Goal: Contribute content

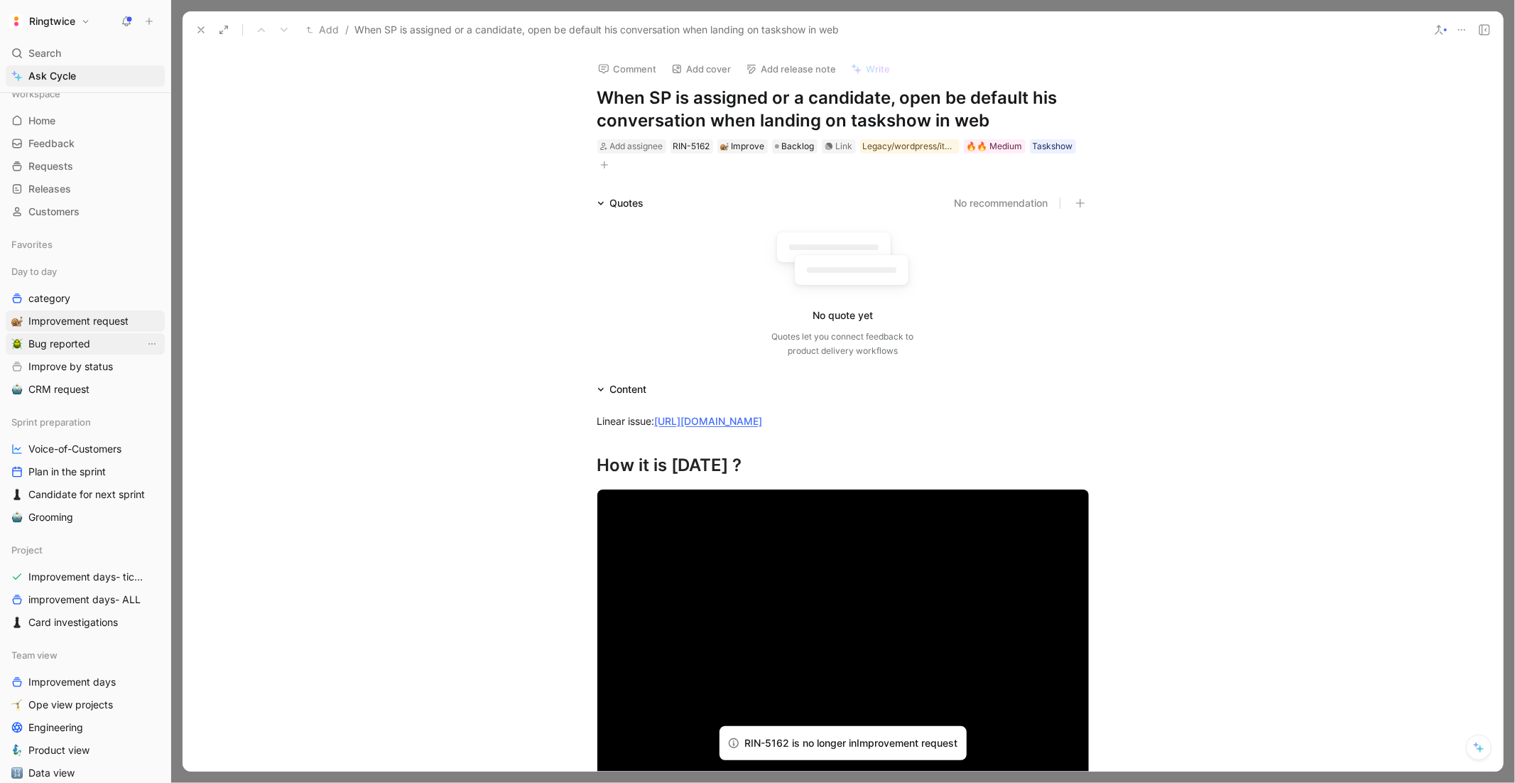
scroll to position [12, 0]
click at [59, 316] on span "Improvement request" at bounding box center [78, 320] width 100 height 14
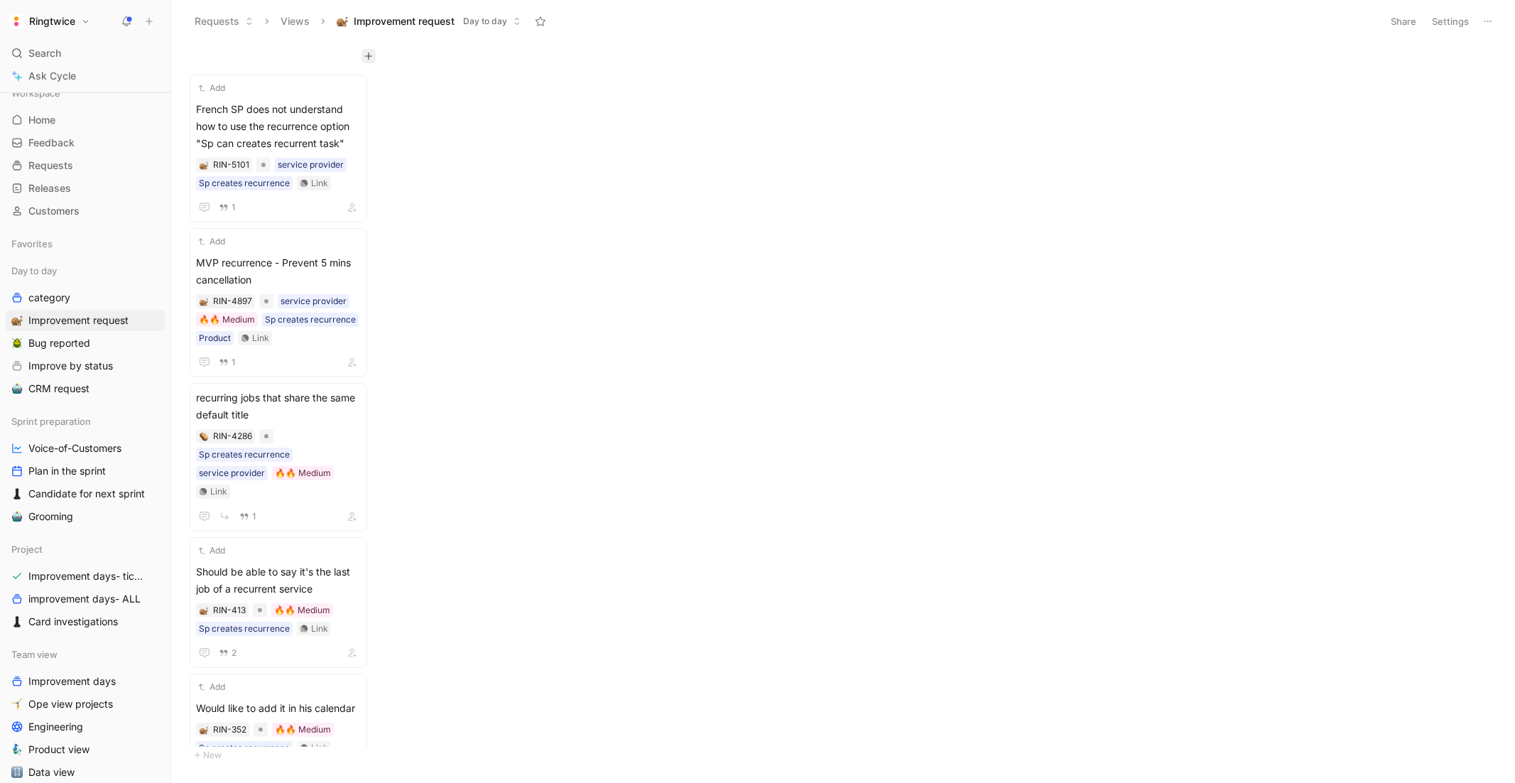
click at [367, 53] on icon "button" at bounding box center [368, 56] width 9 height 9
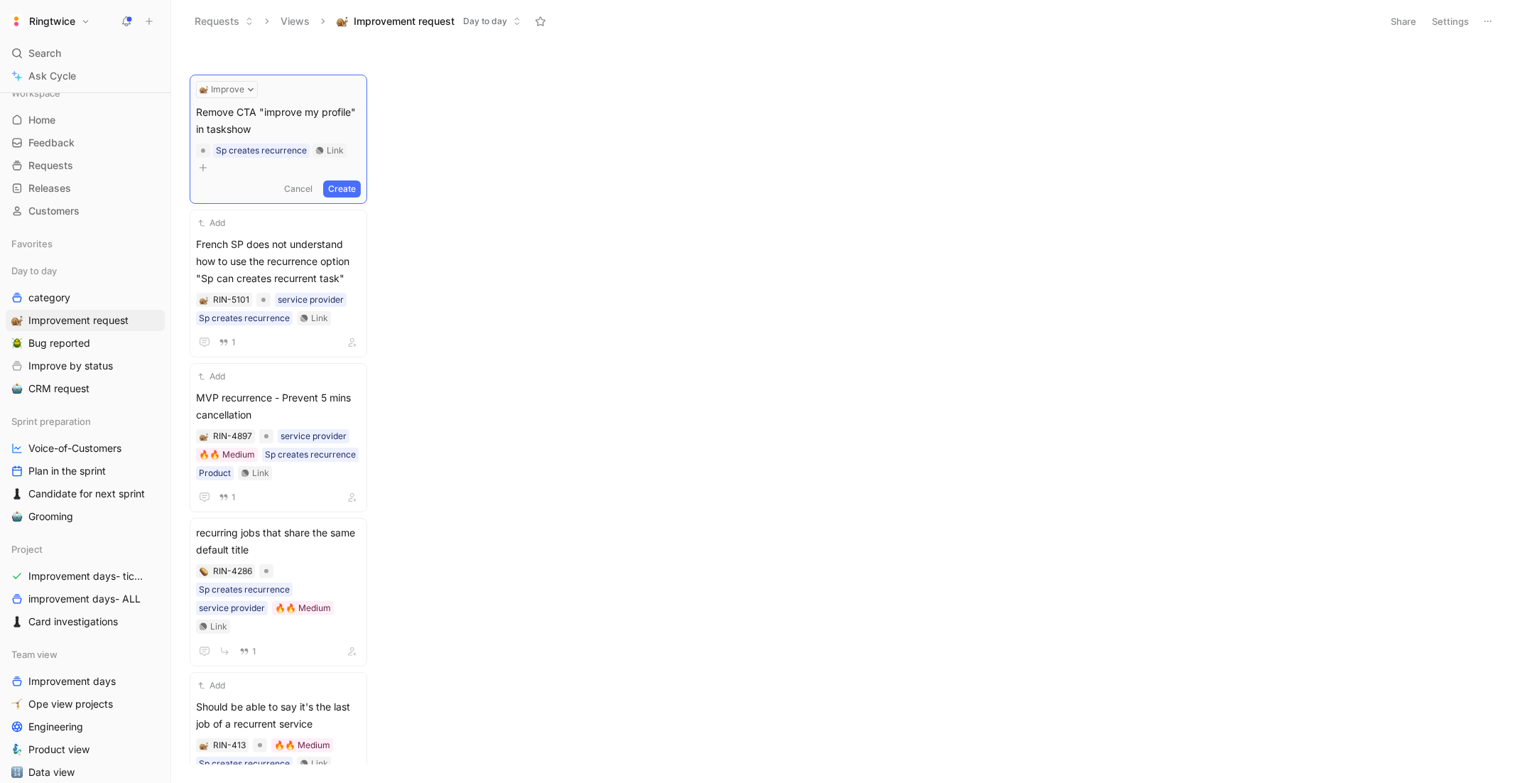
click at [360, 180] on button "Create" at bounding box center [342, 188] width 38 height 17
click at [268, 125] on span "Remove CTA "improve my profile" in taskshow" at bounding box center [278, 118] width 165 height 34
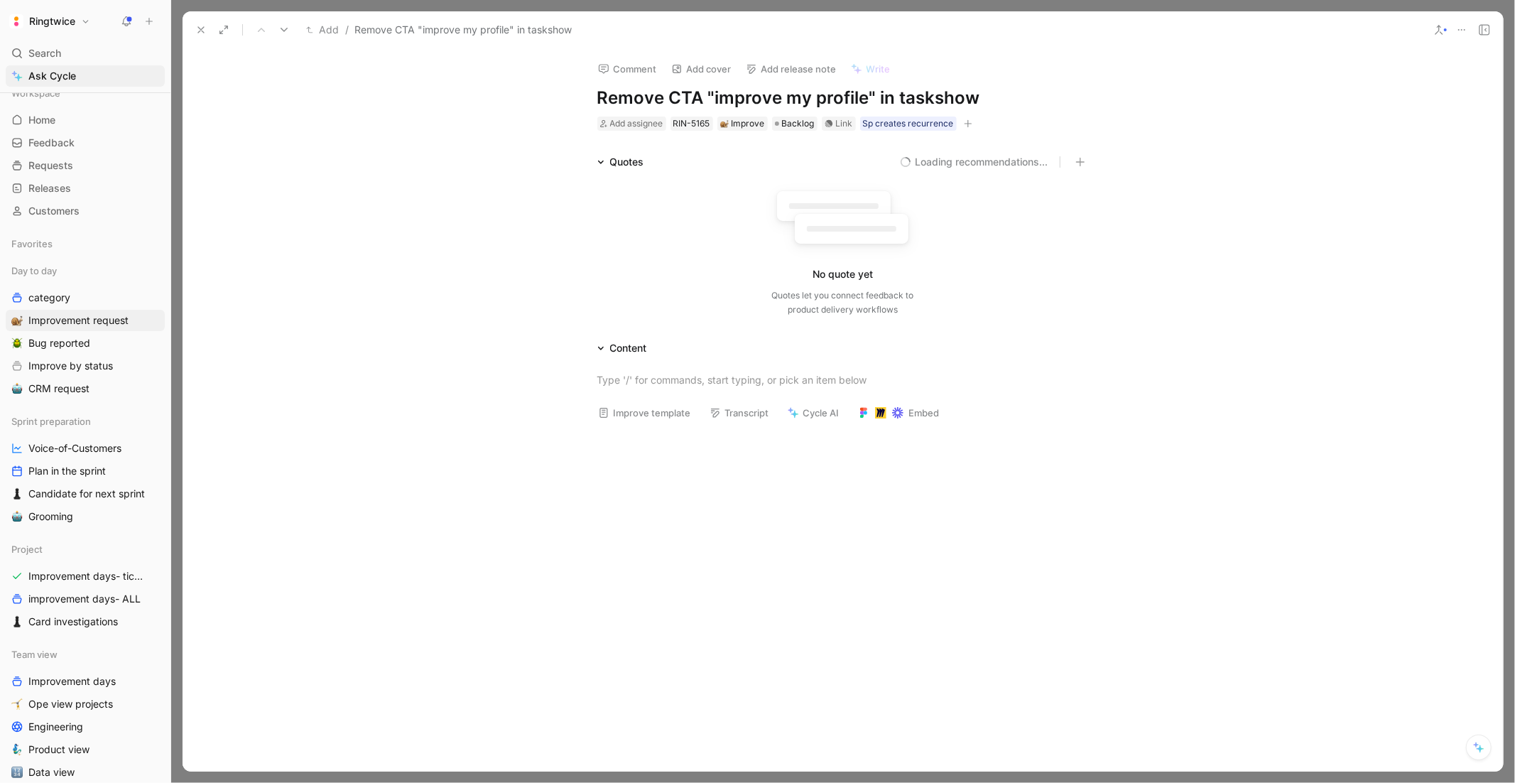
scroll to position [31, 0]
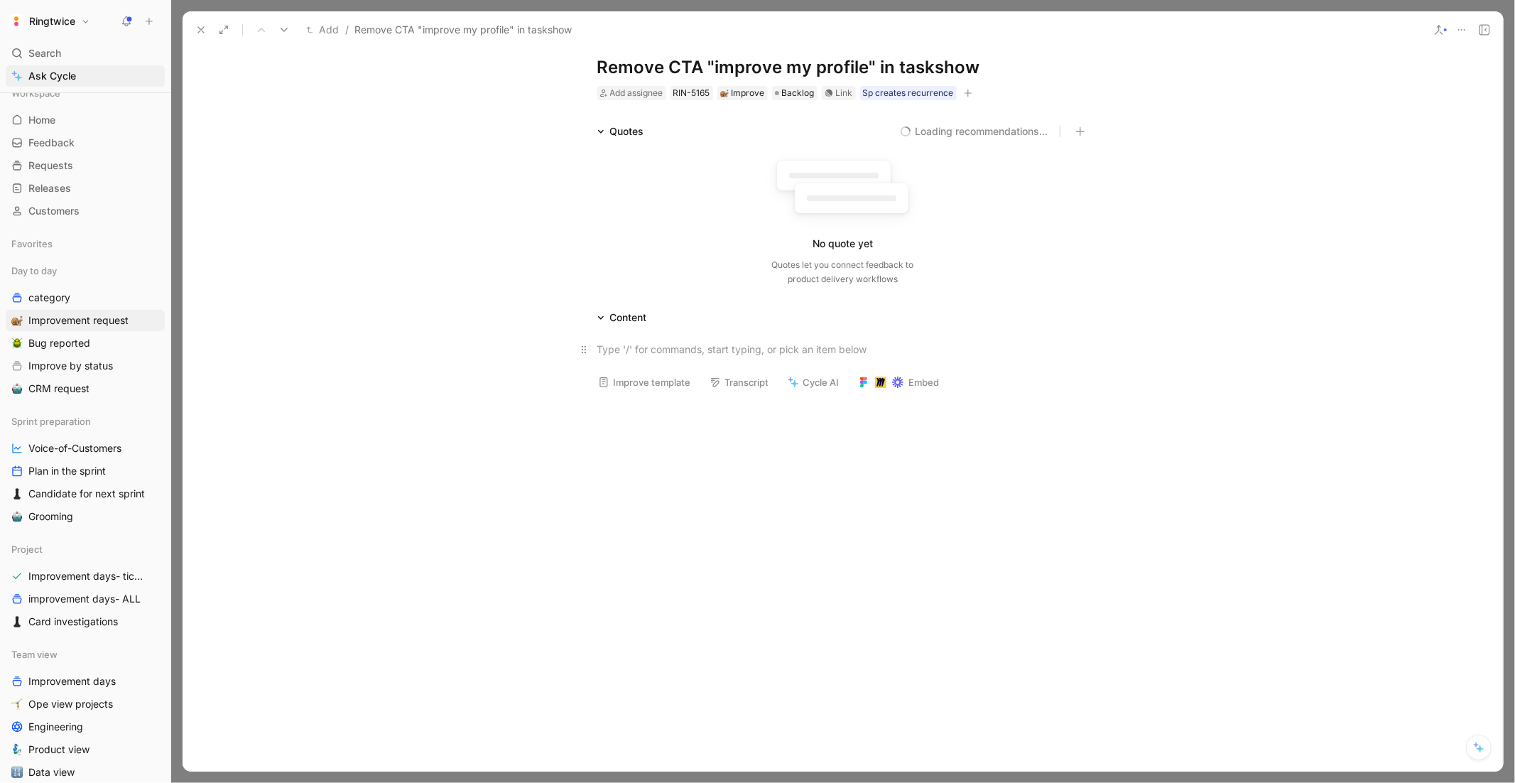
click at [658, 346] on div at bounding box center [843, 349] width 492 height 15
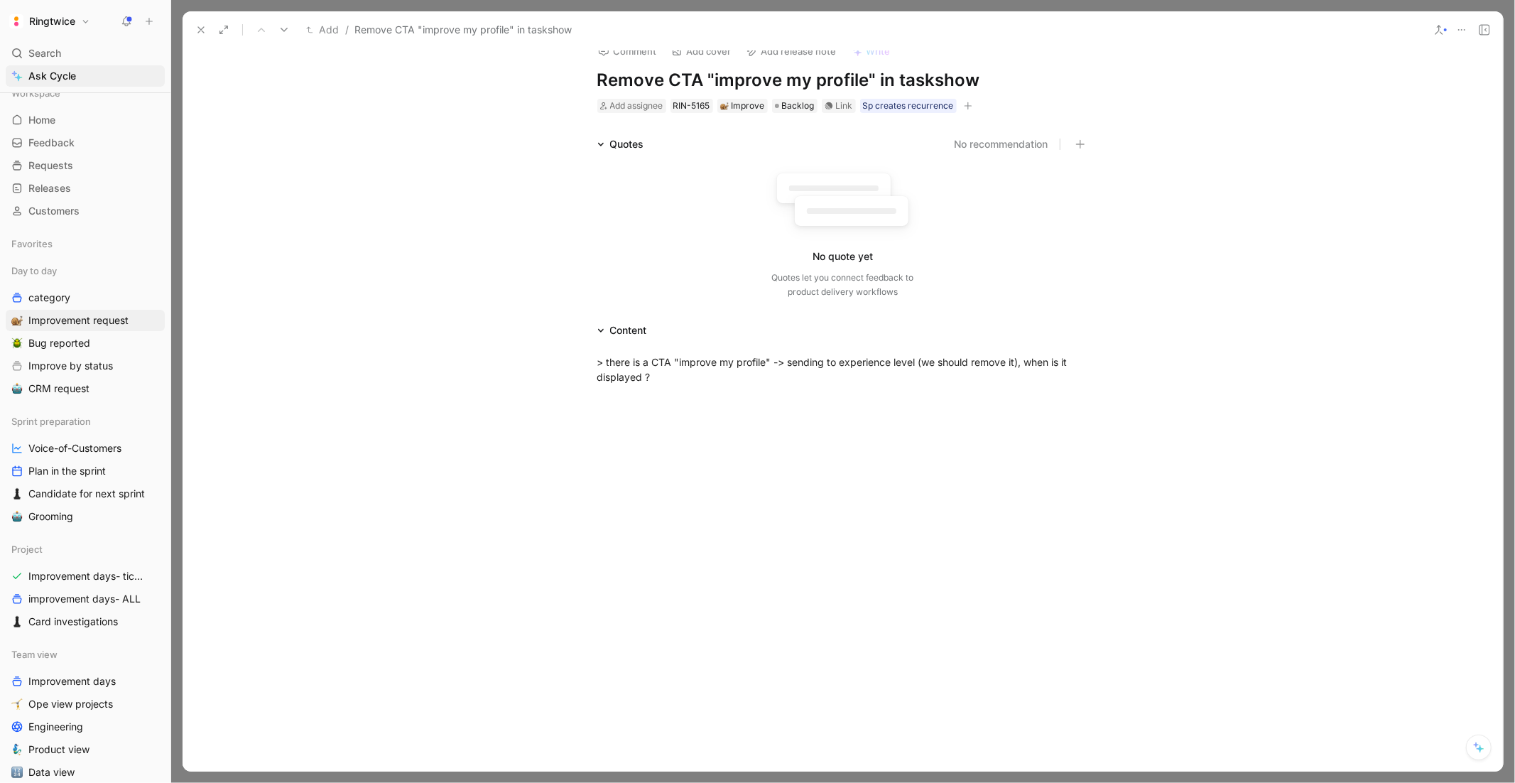
scroll to position [16, 0]
click at [635, 340] on div "> there is a CTA "improve my profile" -> sending to experience level (we should…" at bounding box center [843, 370] width 1320 height 61
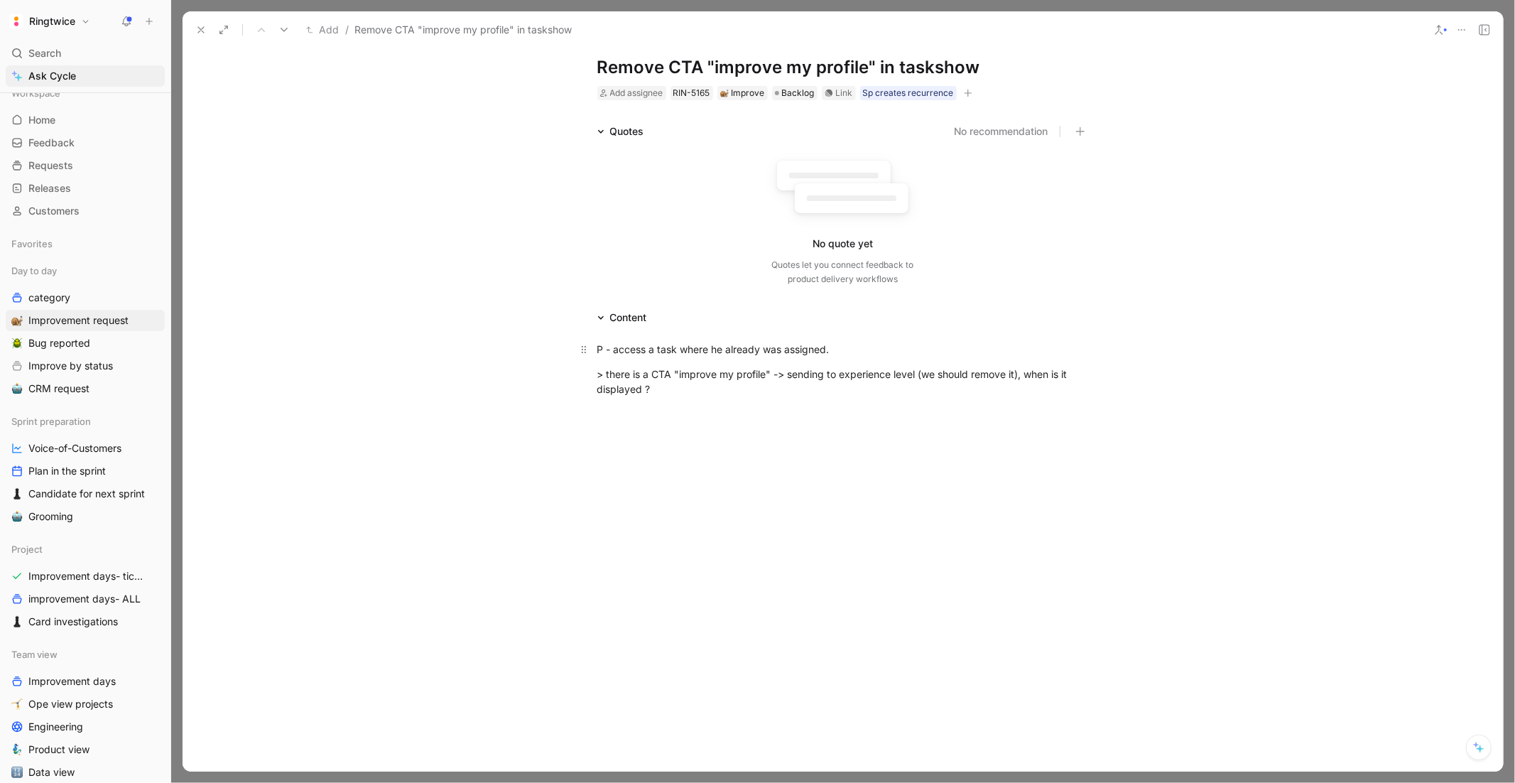
click at [607, 349] on div "P - access a task where he already was assigned." at bounding box center [843, 349] width 492 height 15
click at [597, 349] on div "P - access a task where he already was assigned." at bounding box center [843, 349] width 492 height 15
click at [597, 350] on div "SP - access a task where he already was assigned." at bounding box center [843, 349] width 492 height 15
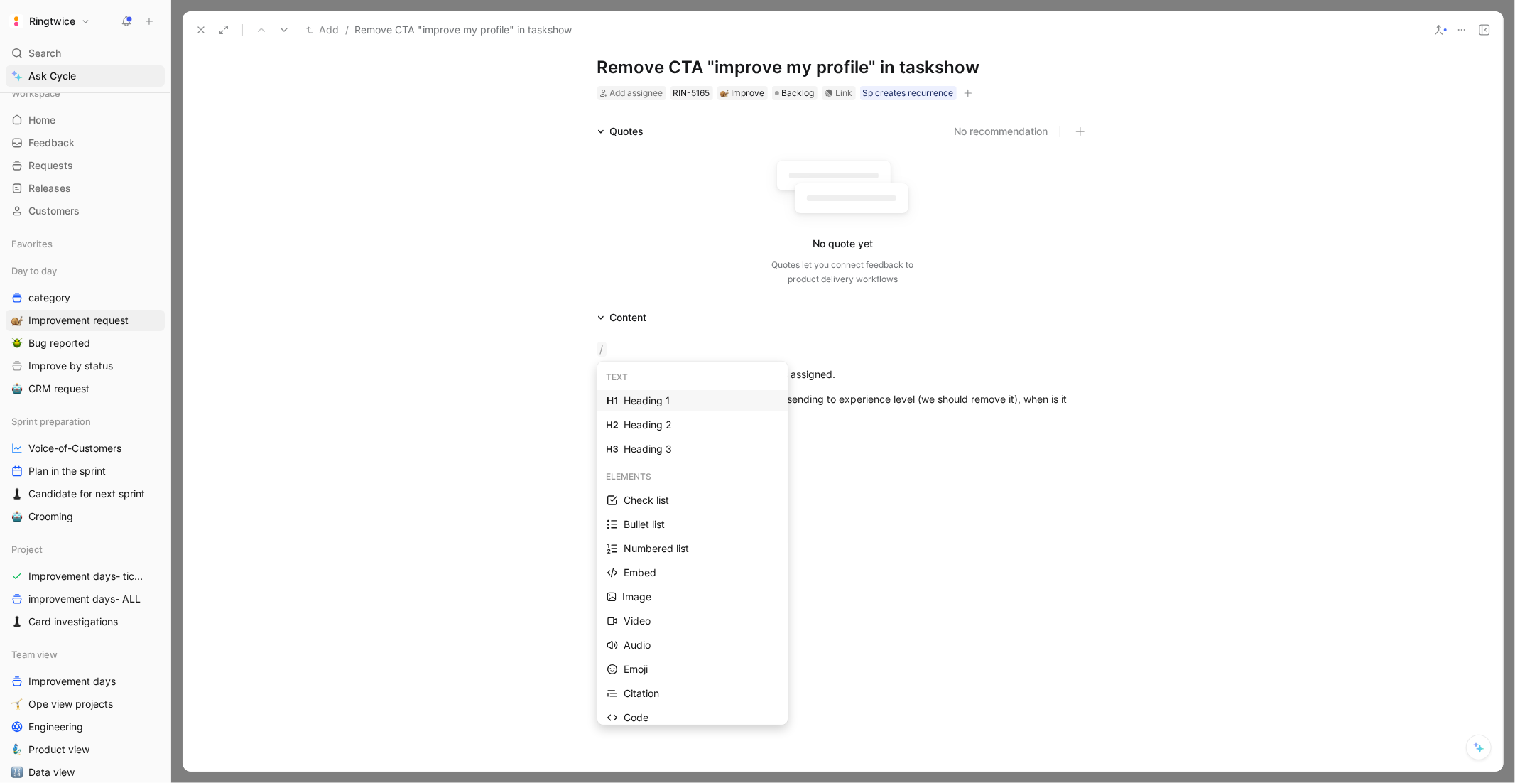
click at [637, 393] on div "Heading 1" at bounding box center [701, 400] width 155 height 17
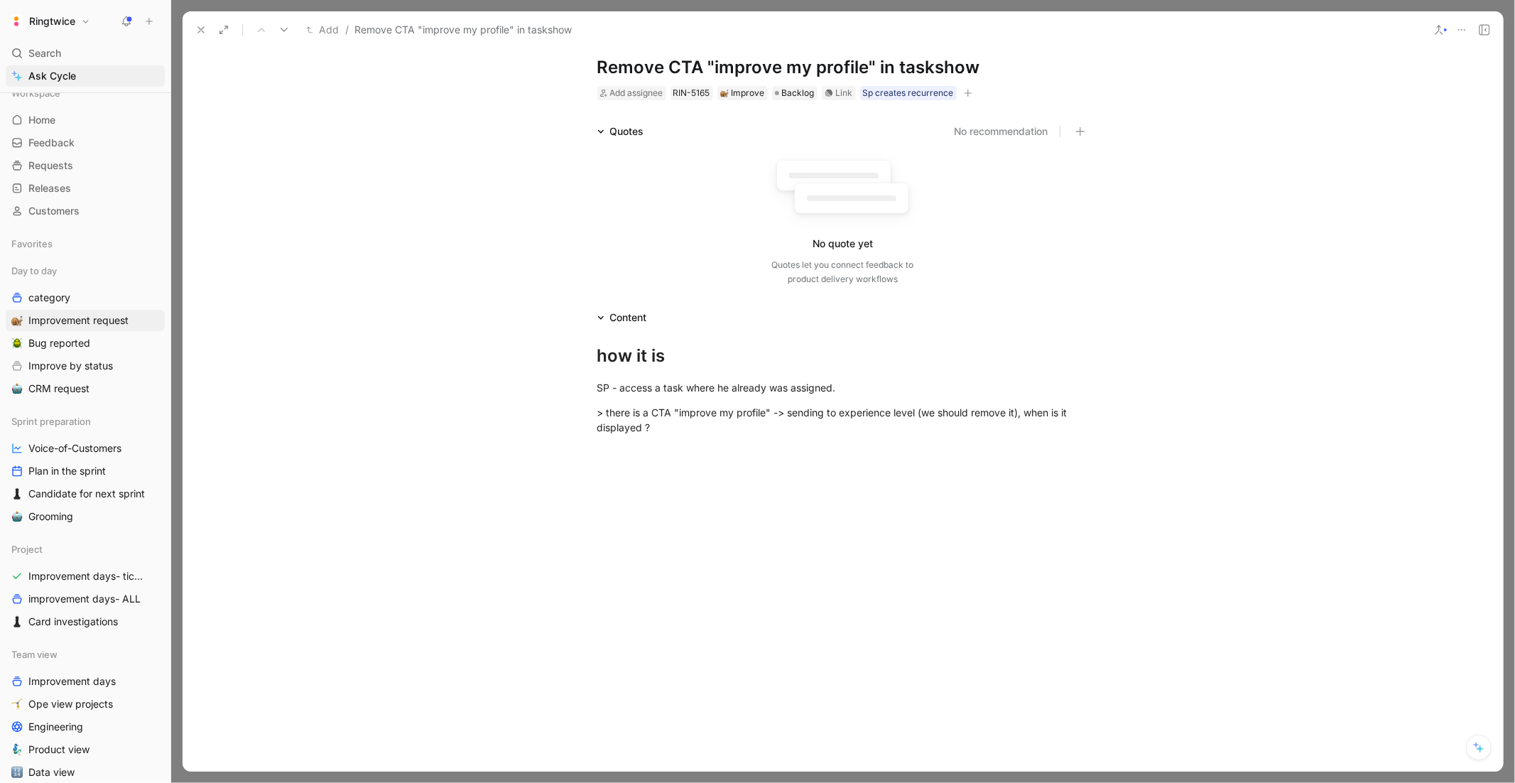
click at [689, 447] on div "how it is SP - access a task where he already was assigned. > there is a CTA "i…" at bounding box center [843, 388] width 1320 height 124
click at [614, 475] on div "[PERSON_NAME] should be" at bounding box center [843, 476] width 492 height 15
click at [641, 479] on div "How it should be" at bounding box center [843, 476] width 492 height 15
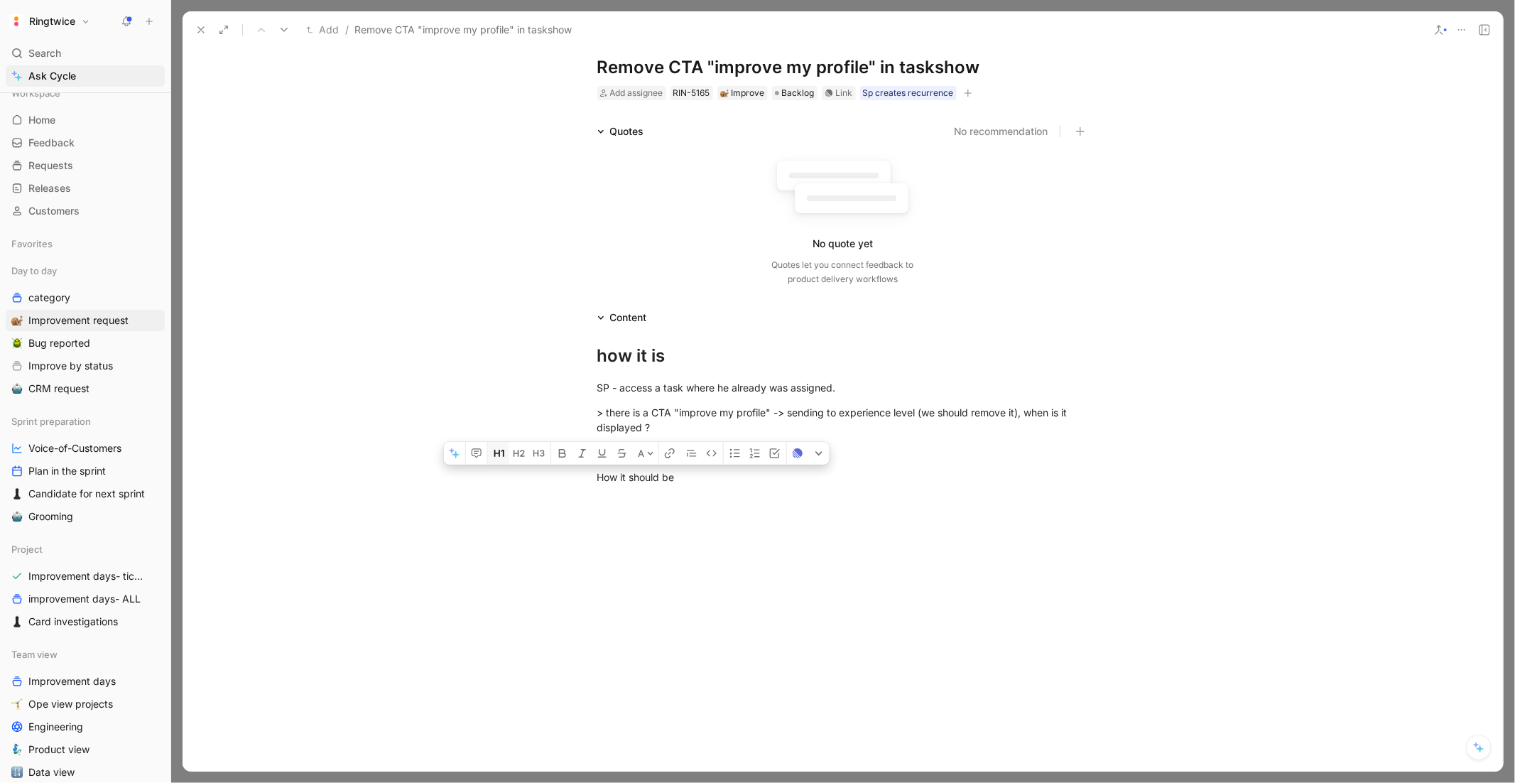
click at [501, 447] on icon "button" at bounding box center [499, 452] width 11 height 11
click at [696, 445] on div at bounding box center [843, 452] width 492 height 15
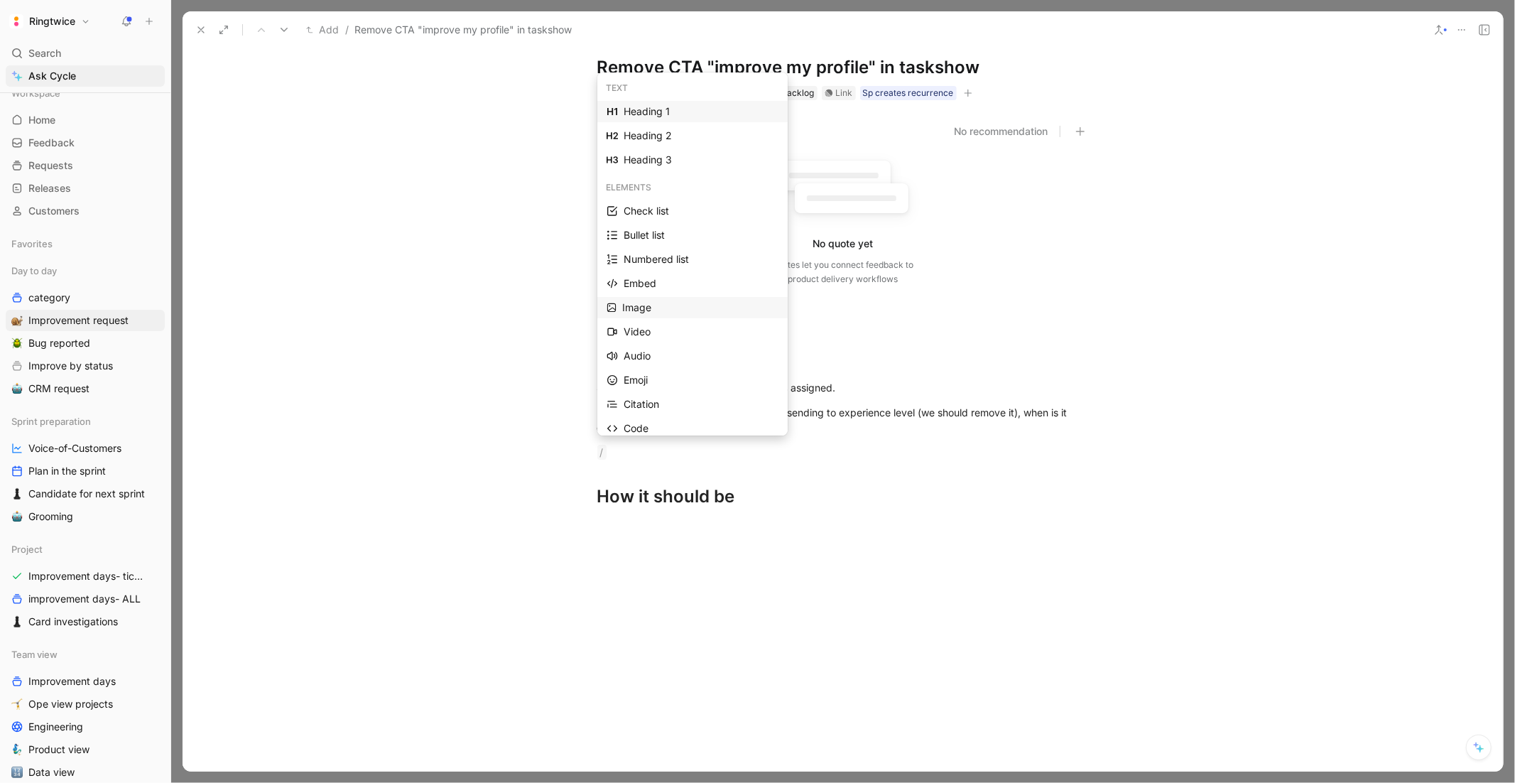
click at [675, 310] on div "Image" at bounding box center [700, 307] width 156 height 17
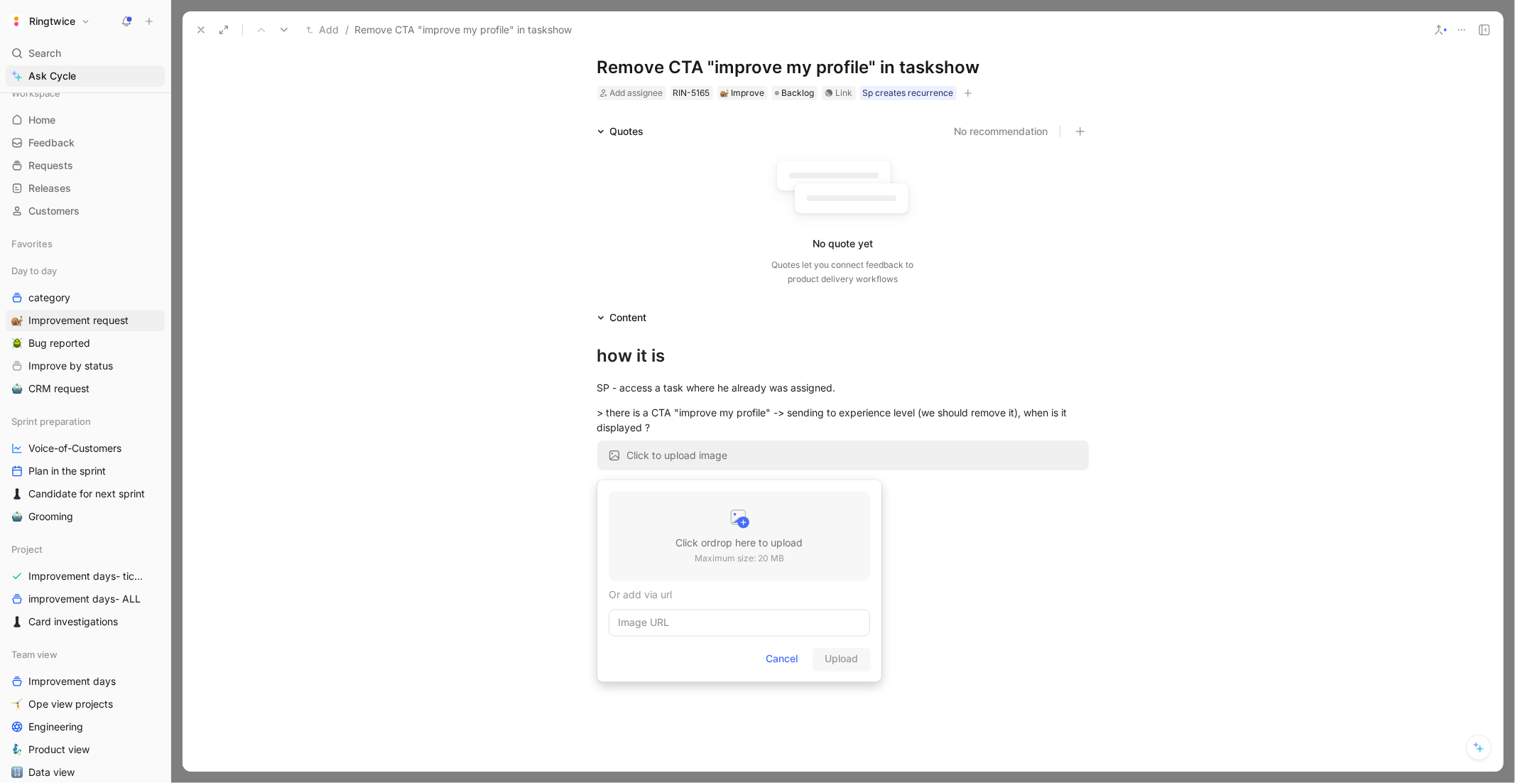
click at [760, 543] on h3 "Click or drop here to upload" at bounding box center [739, 543] width 127 height 17
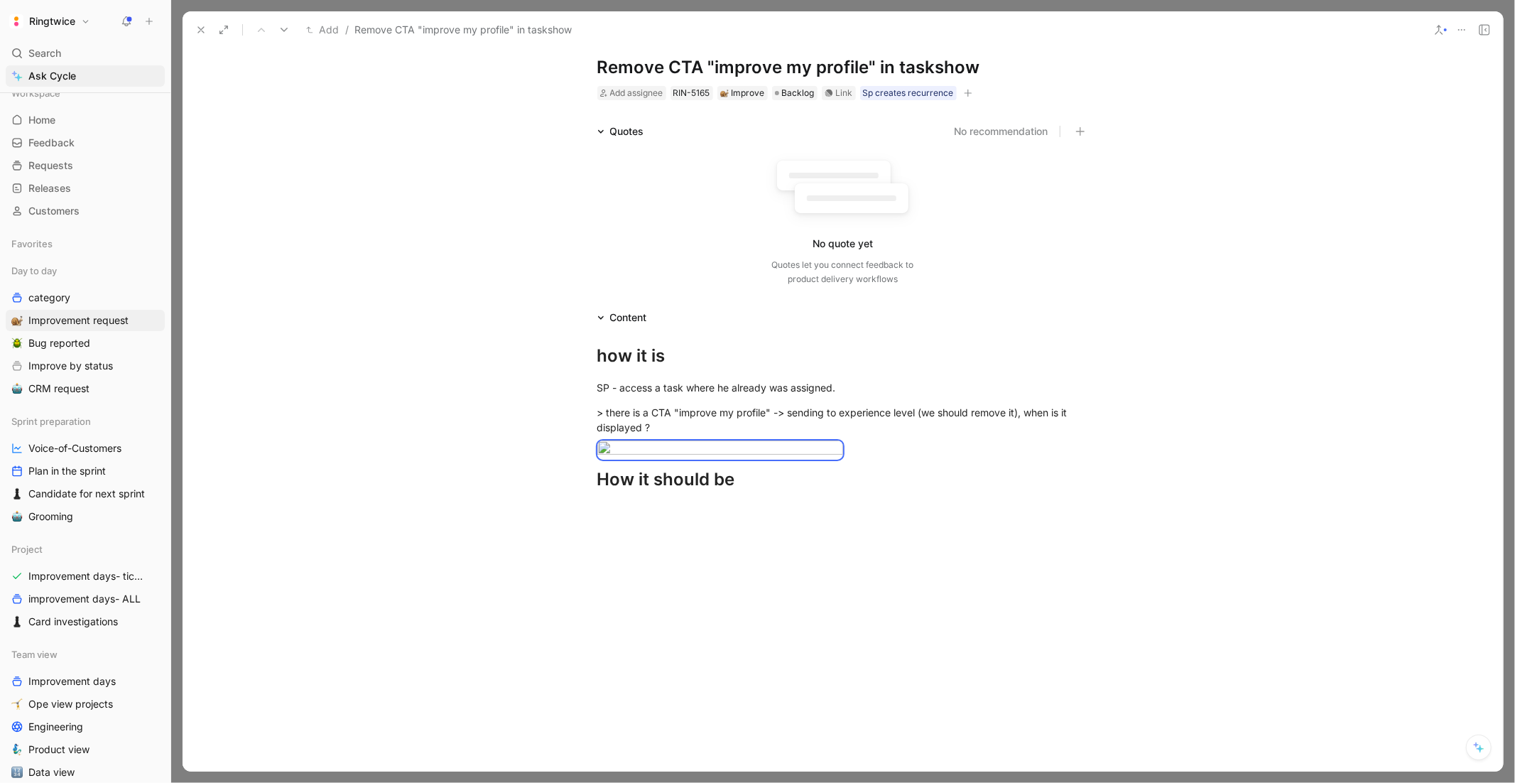
click at [658, 514] on div at bounding box center [843, 626] width 1320 height 235
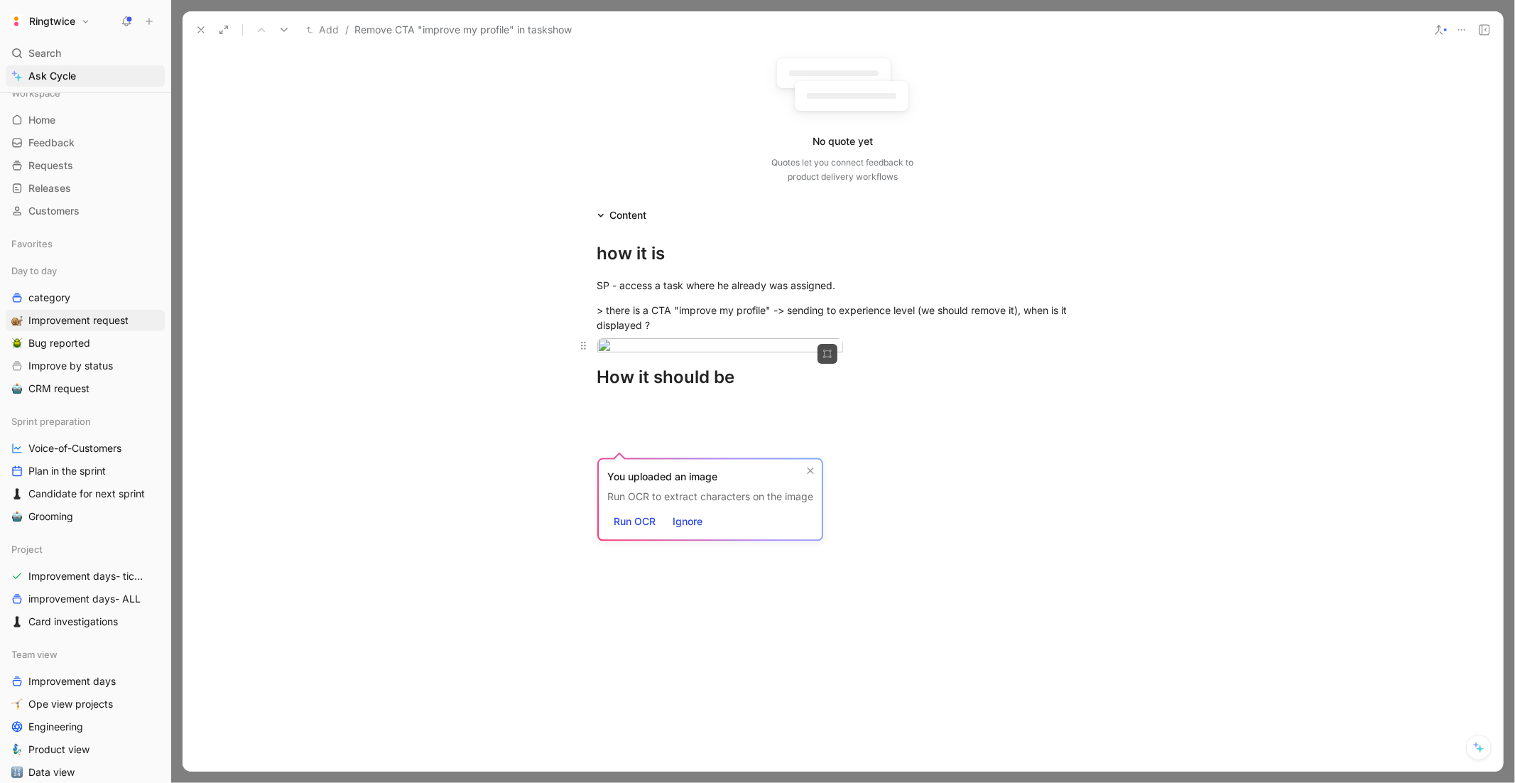
scroll to position [673, 0]
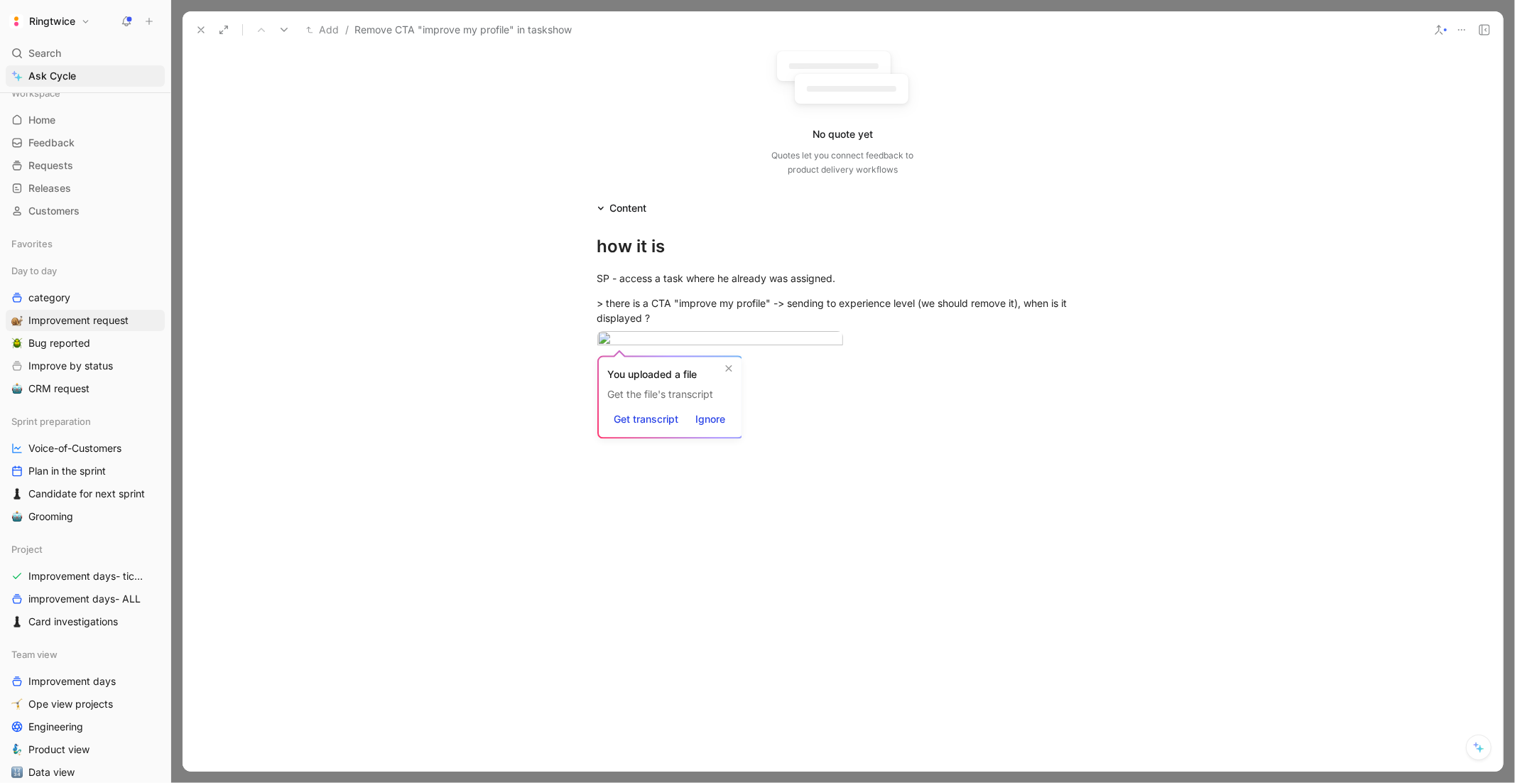
click at [695, 504] on div at bounding box center [843, 517] width 1320 height 235
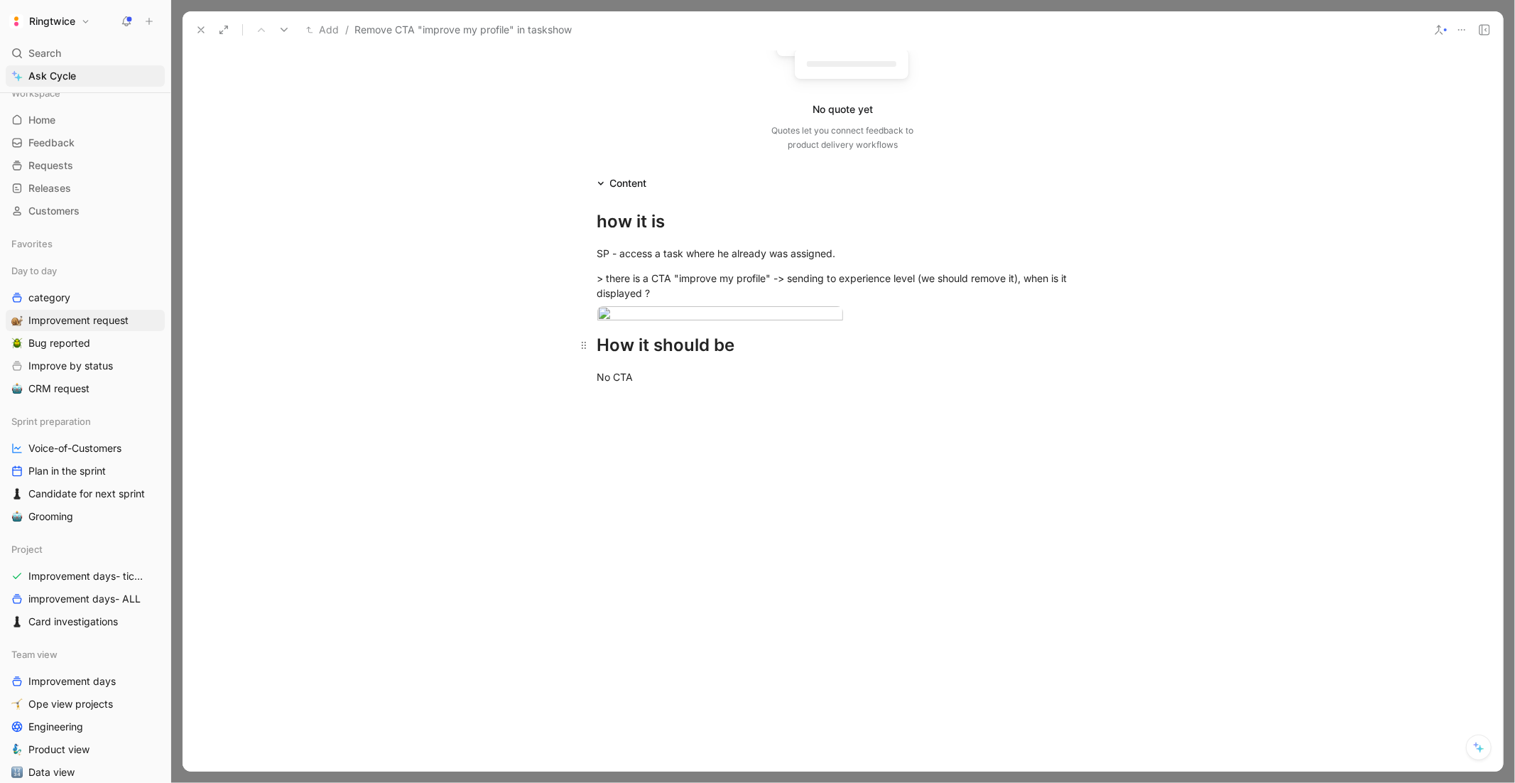
scroll to position [0, 0]
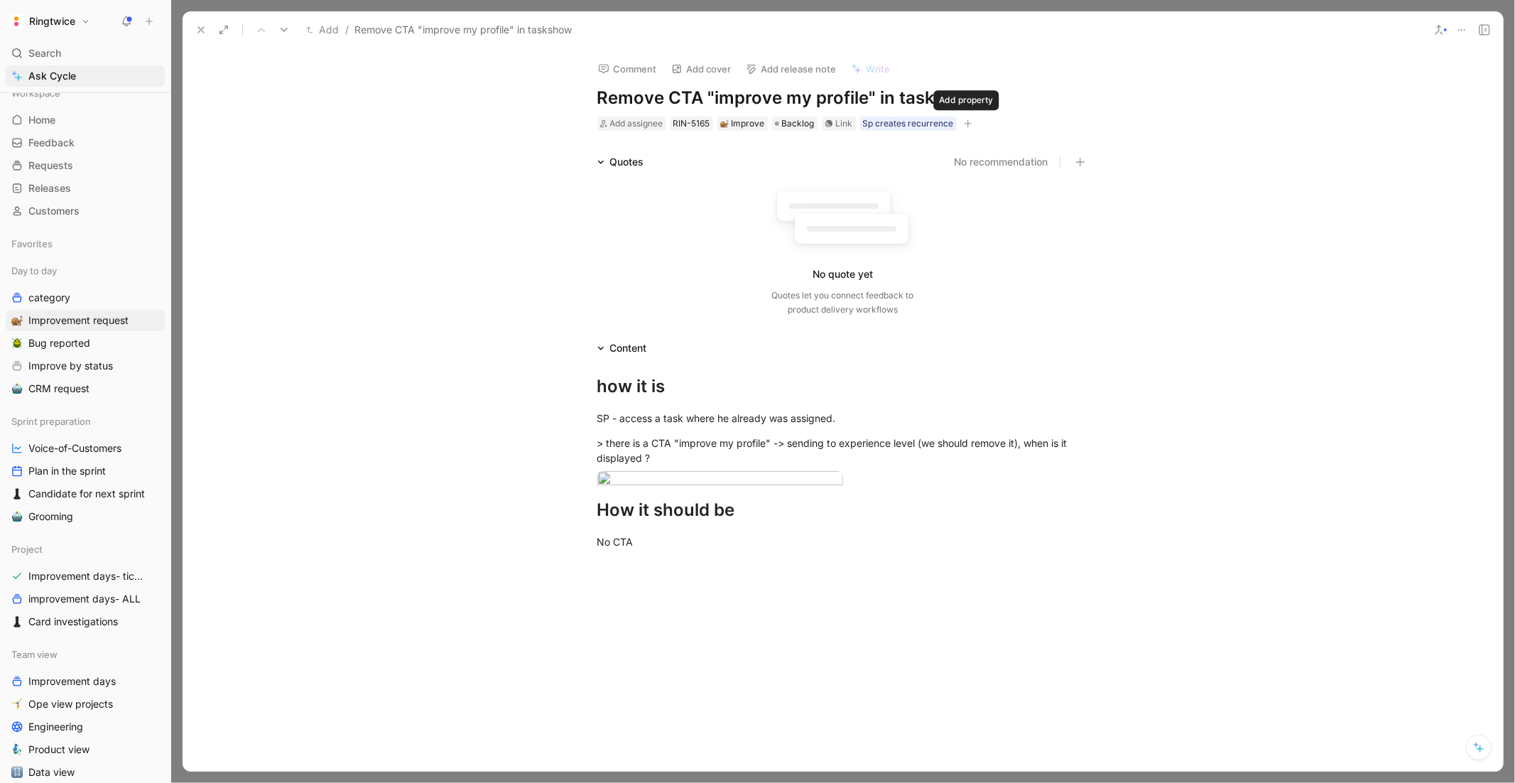
click at [972, 121] on button "button" at bounding box center [968, 123] width 14 height 14
click at [933, 116] on div "Sp creates recurrence" at bounding box center [908, 123] width 91 height 14
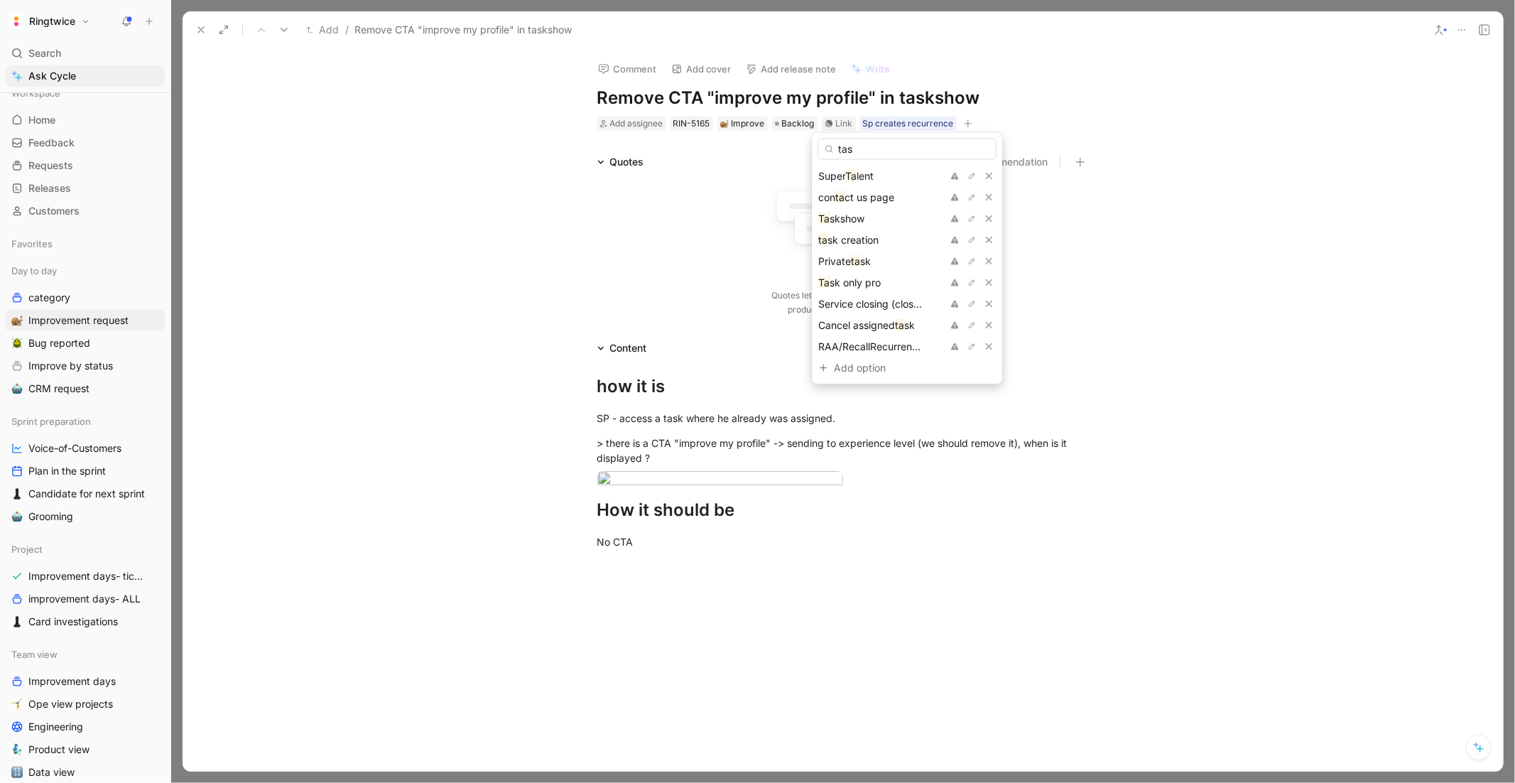
type input "task"
click at [859, 170] on span "show" at bounding box center [852, 176] width 24 height 12
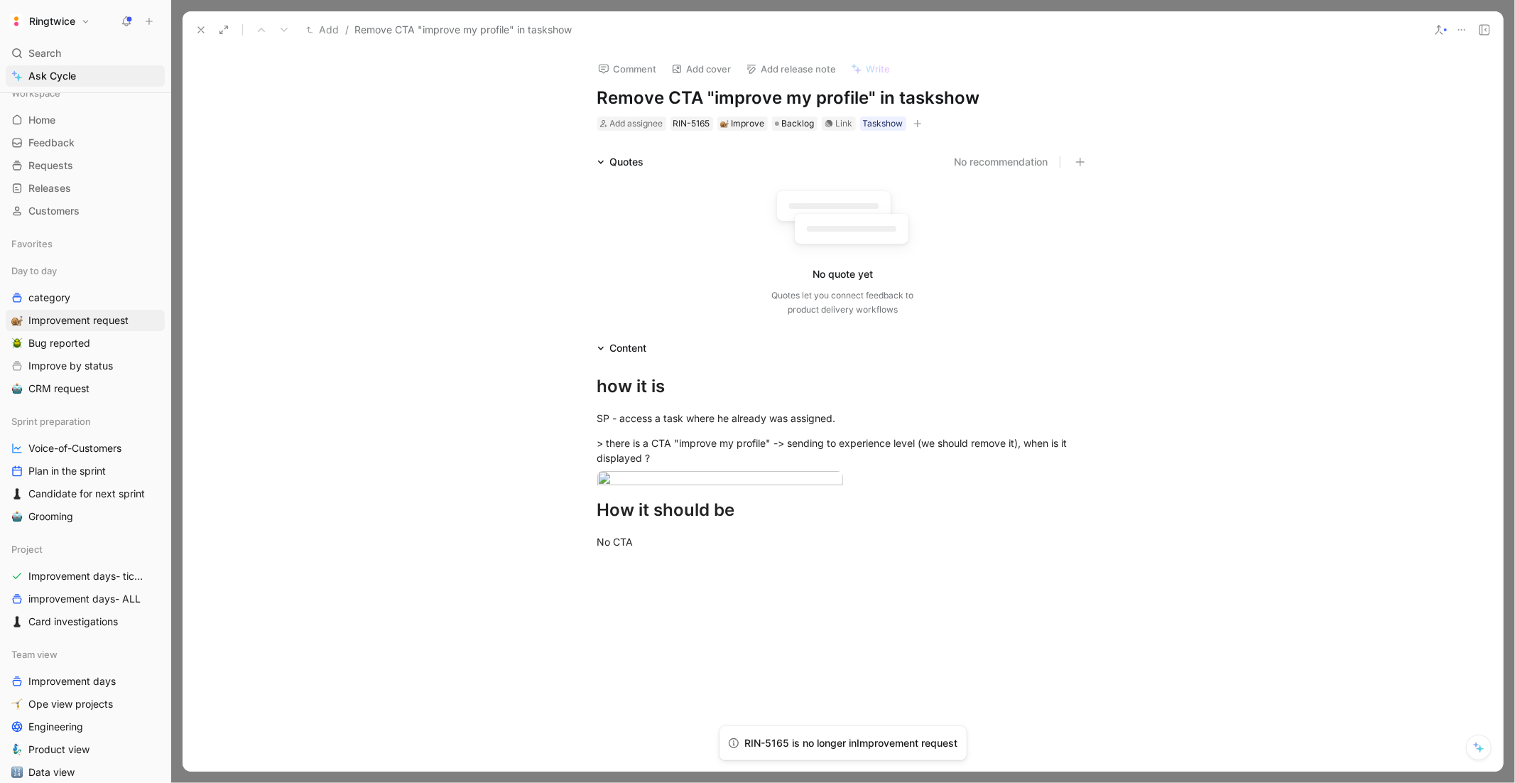
click at [917, 119] on icon "button" at bounding box center [917, 123] width 9 height 9
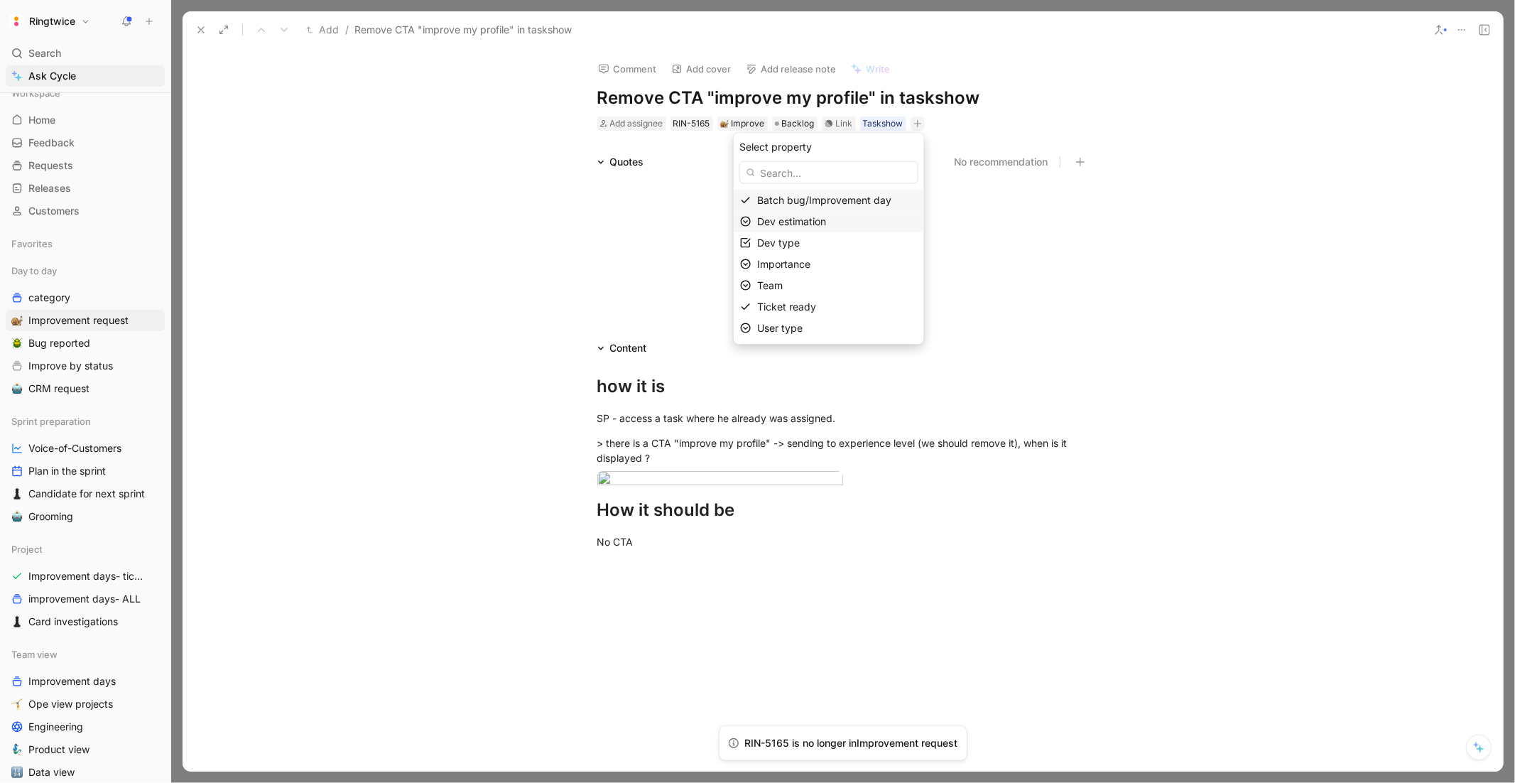
click at [810, 229] on div "Dev estimation" at bounding box center [837, 221] width 161 height 17
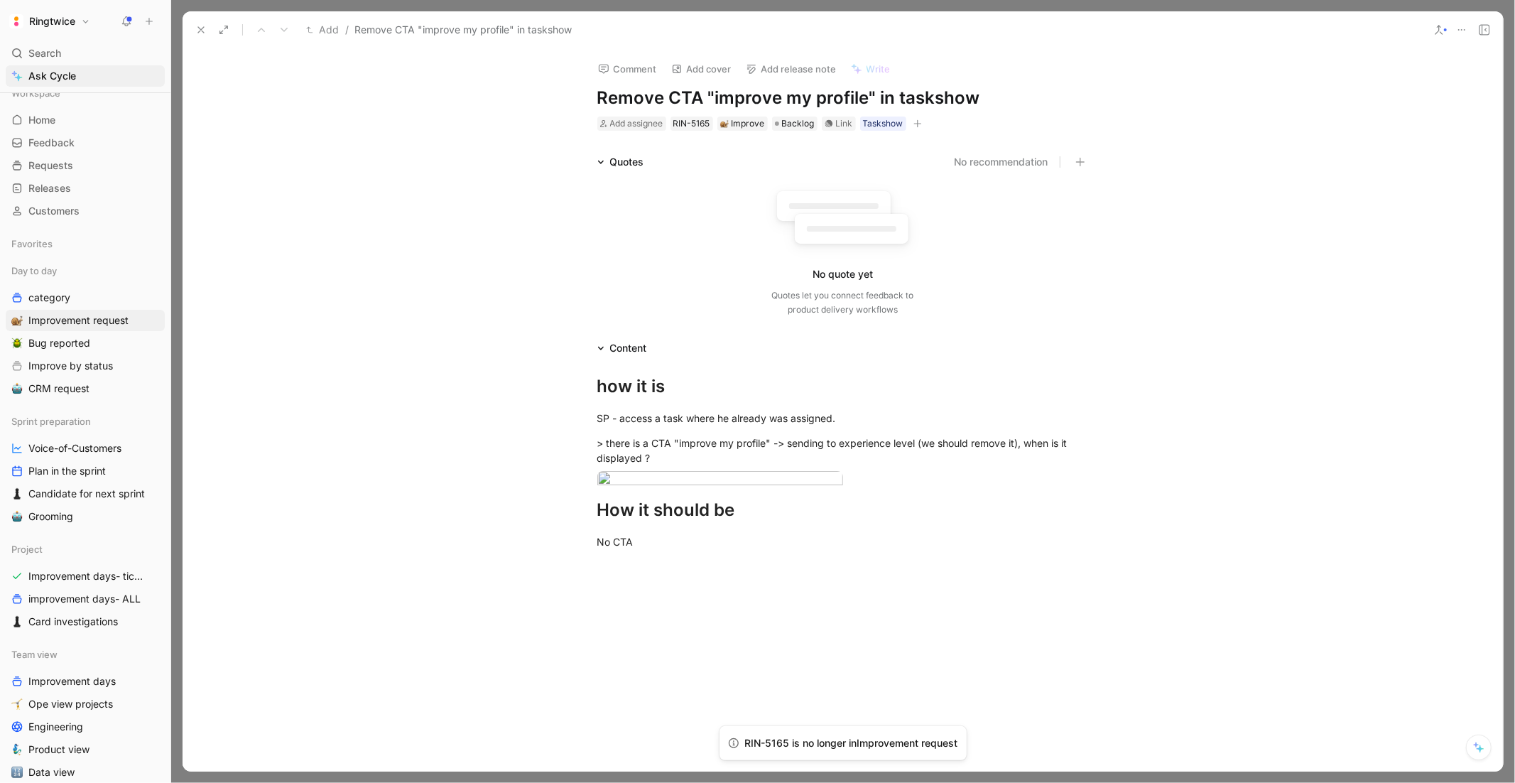
click at [919, 119] on icon "button" at bounding box center [917, 123] width 9 height 9
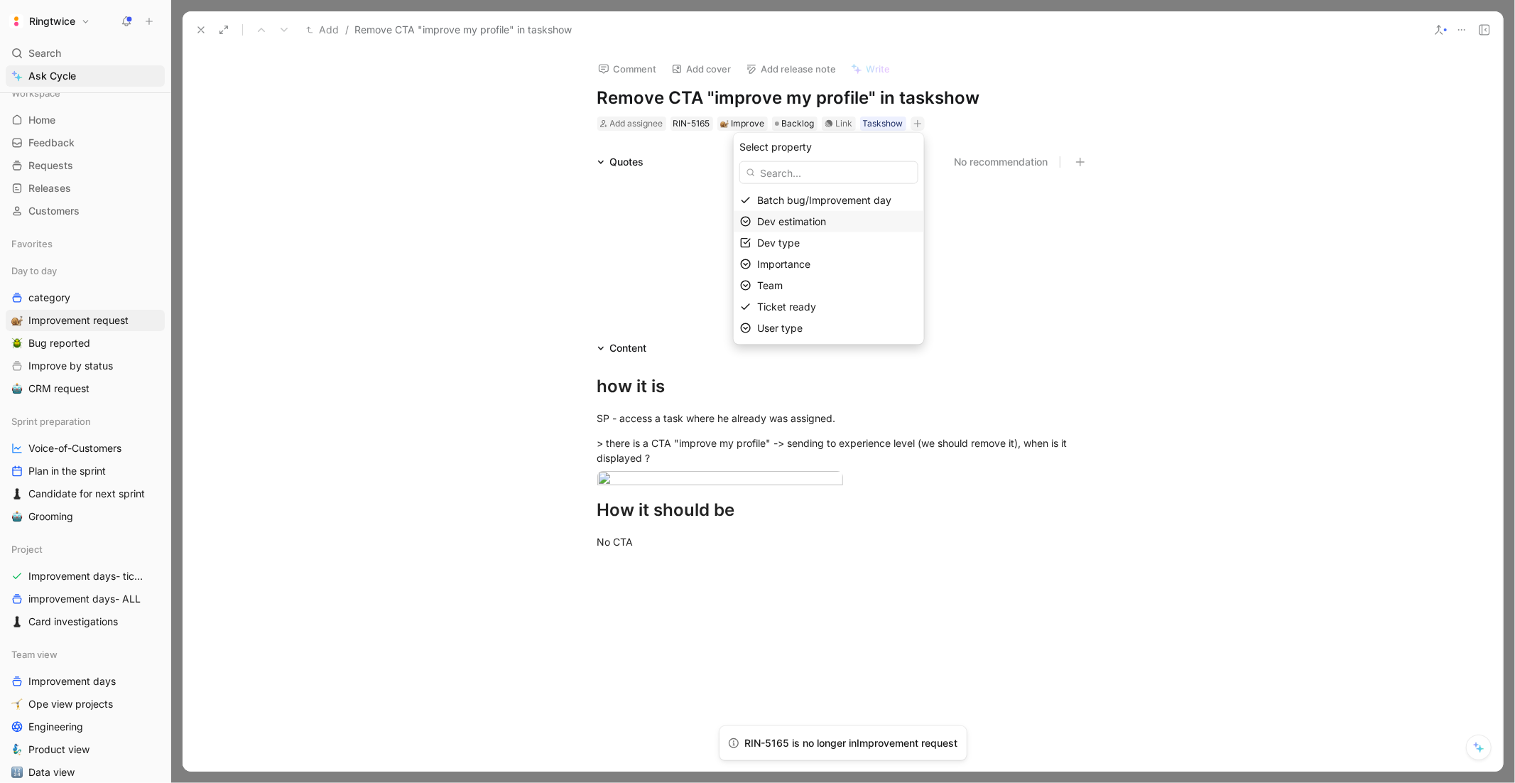
click at [804, 223] on span "Dev estimation" at bounding box center [791, 221] width 69 height 12
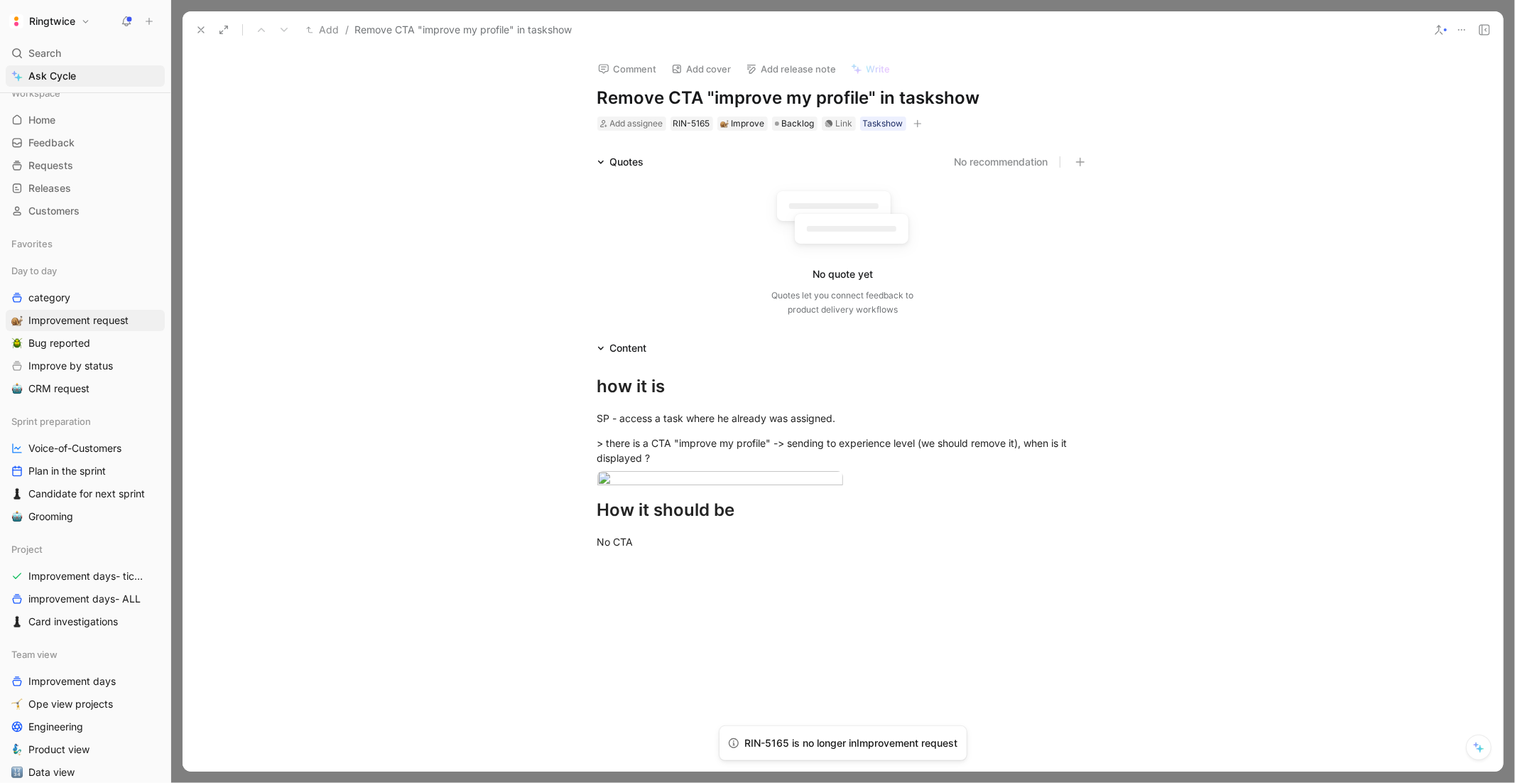
click at [919, 124] on icon "button" at bounding box center [917, 123] width 9 height 9
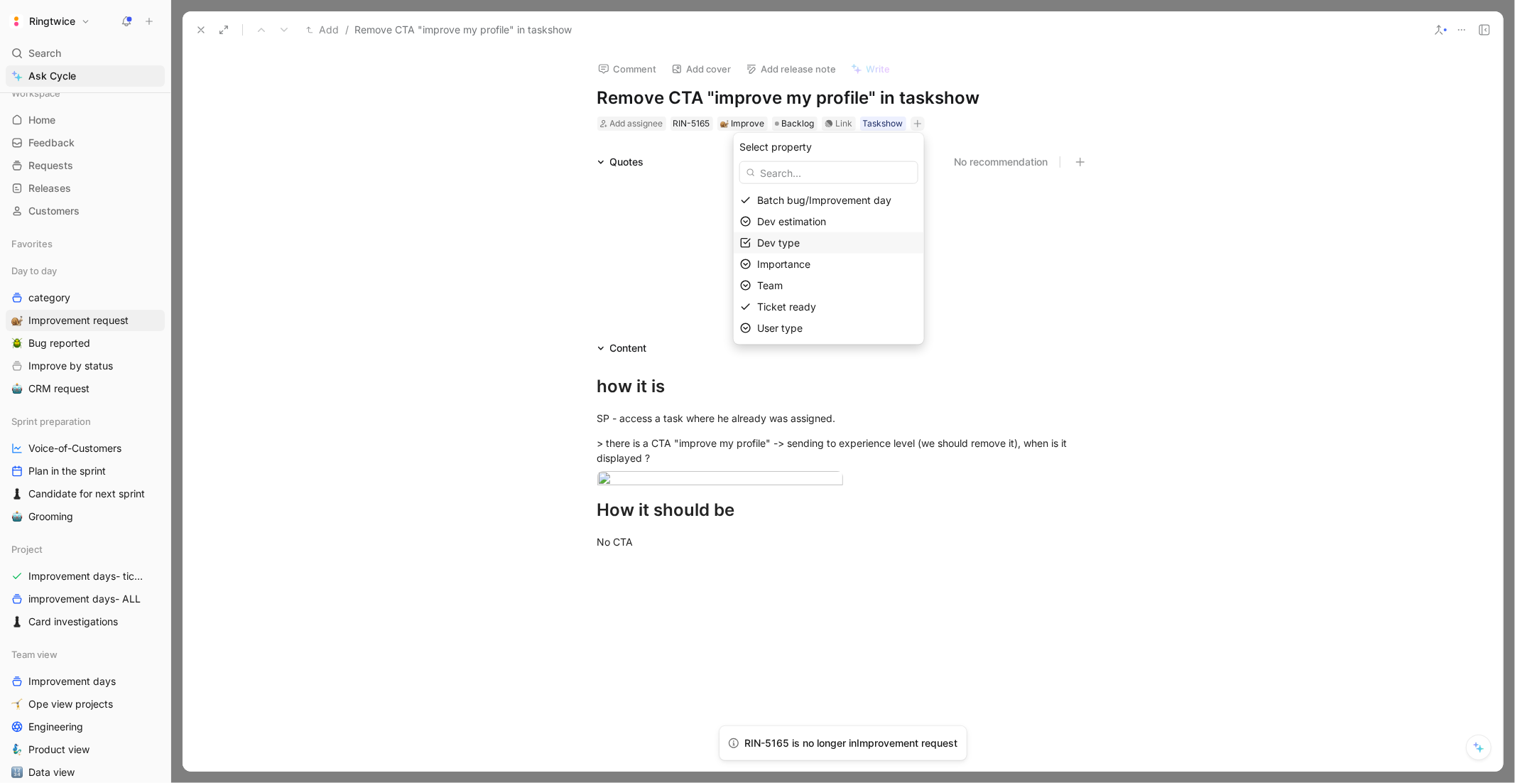
click at [807, 242] on div "Dev type" at bounding box center [837, 242] width 161 height 17
click at [873, 202] on div at bounding box center [870, 202] width 10 height 10
